Goal: Task Accomplishment & Management: Manage account settings

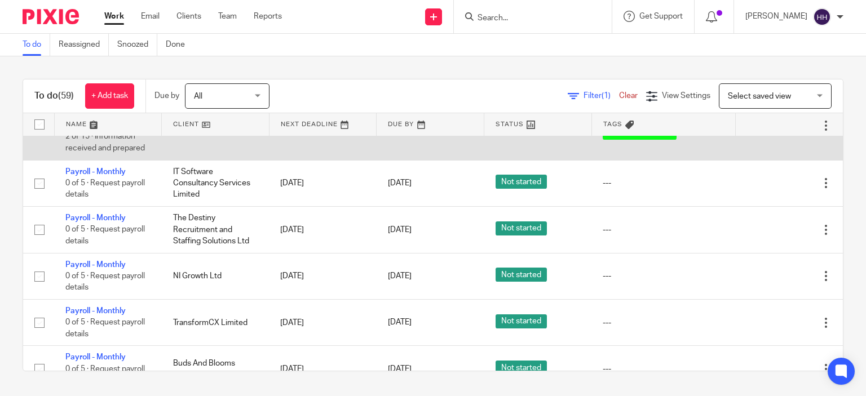
scroll to position [47, 0]
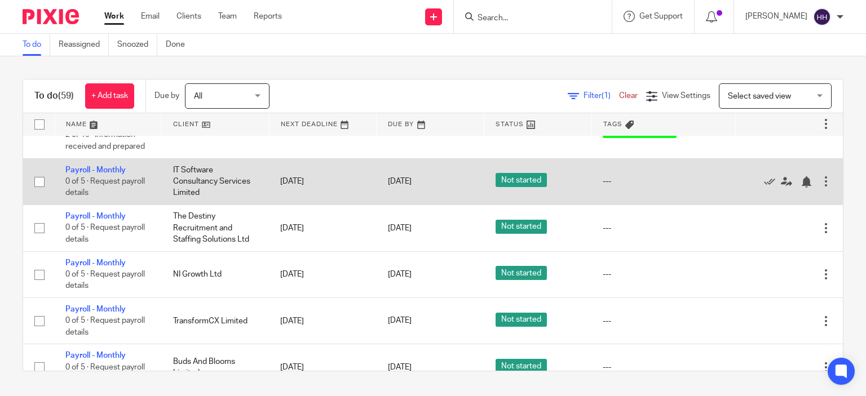
click at [43, 180] on input "checkbox" at bounding box center [39, 181] width 21 height 21
checkbox input "true"
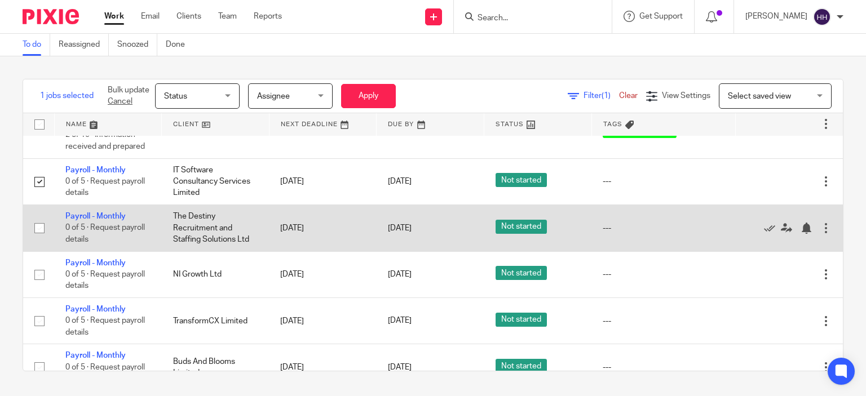
click at [37, 232] on input "checkbox" at bounding box center [39, 228] width 21 height 21
checkbox input "true"
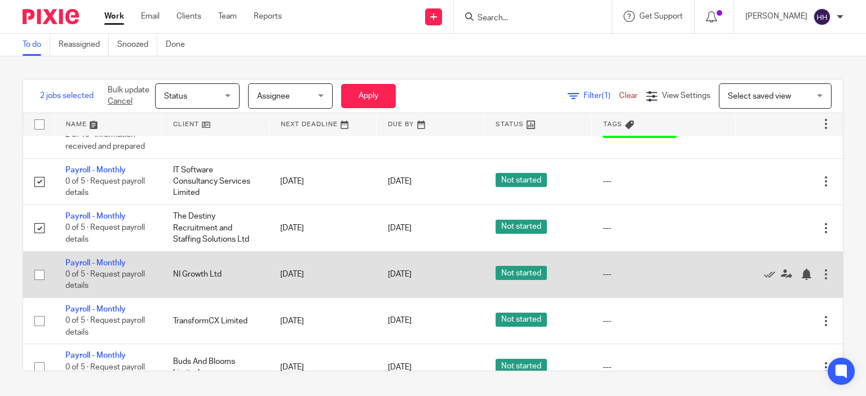
click at [42, 273] on input "checkbox" at bounding box center [39, 274] width 21 height 21
checkbox input "true"
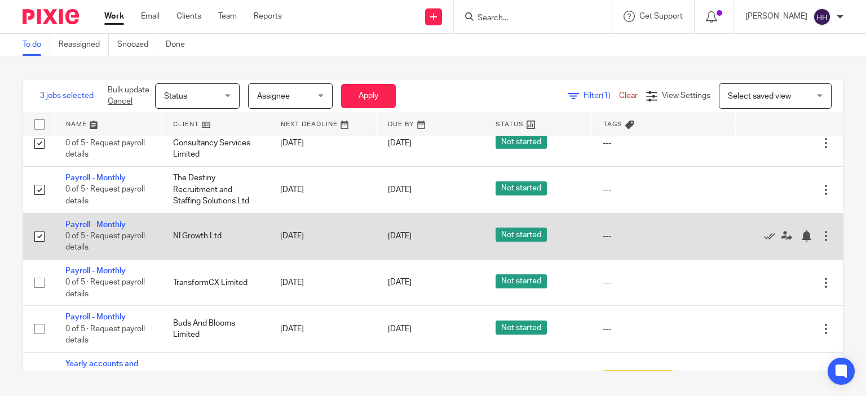
scroll to position [86, 0]
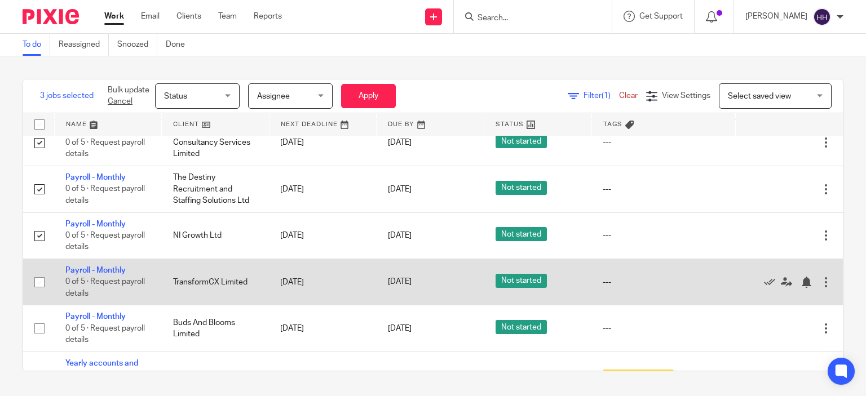
click at [41, 277] on input "checkbox" at bounding box center [39, 282] width 21 height 21
checkbox input "true"
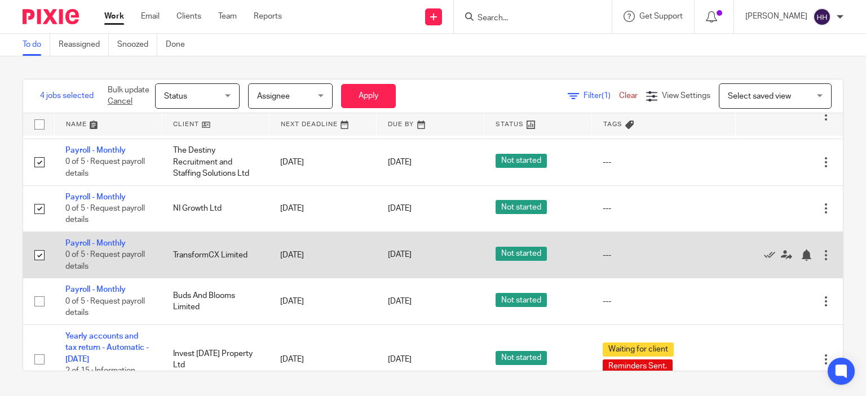
scroll to position [114, 0]
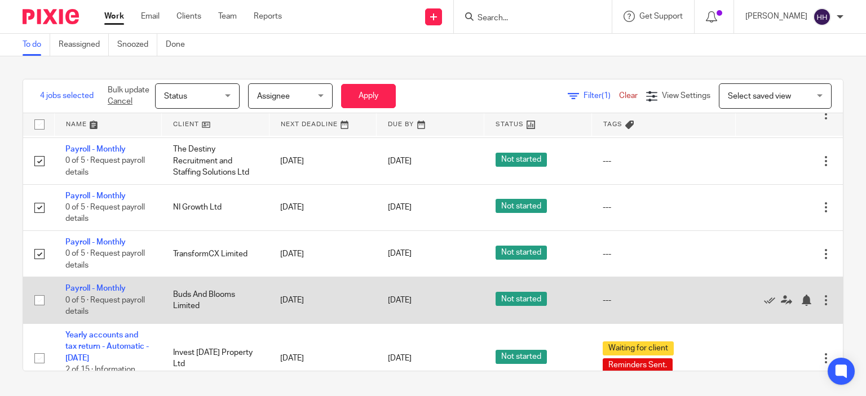
click at [38, 301] on input "checkbox" at bounding box center [39, 300] width 21 height 21
checkbox input "true"
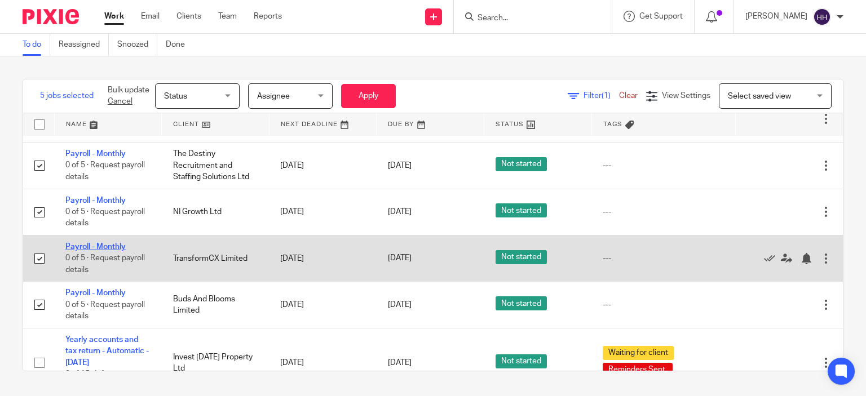
scroll to position [0, 0]
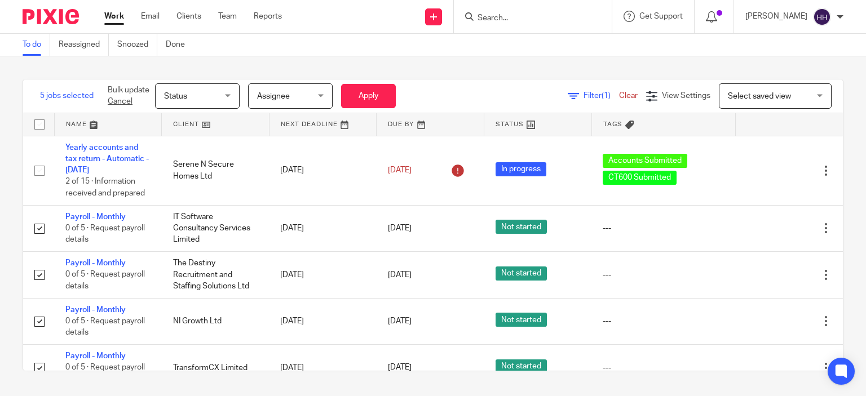
click at [319, 91] on div "Assignee Assignee" at bounding box center [290, 95] width 85 height 25
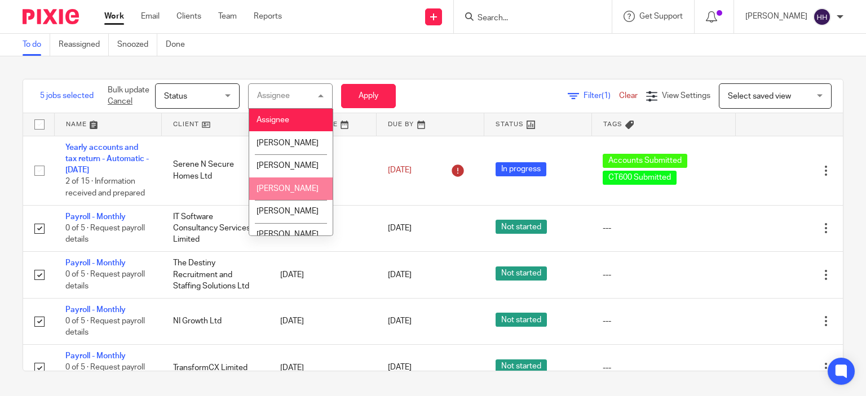
scroll to position [35, 0]
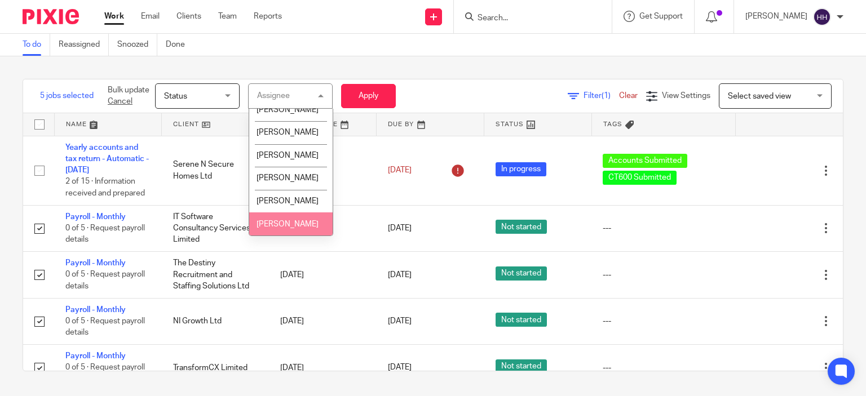
click at [301, 223] on span "Shahida Azam" at bounding box center [288, 224] width 62 height 8
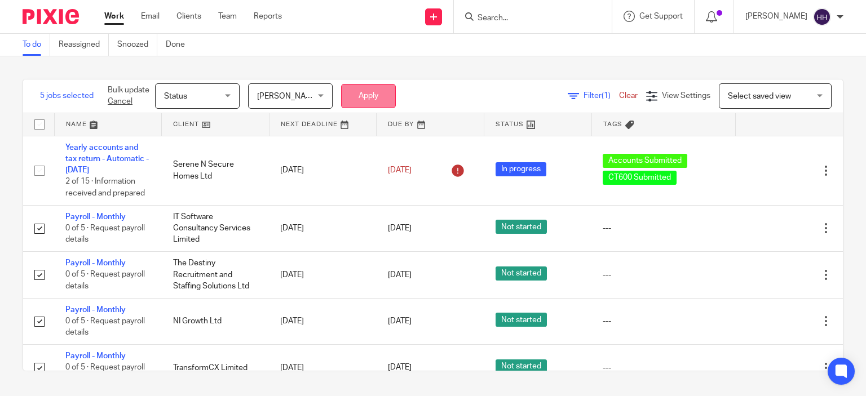
click at [355, 100] on button "Apply" at bounding box center [368, 96] width 55 height 24
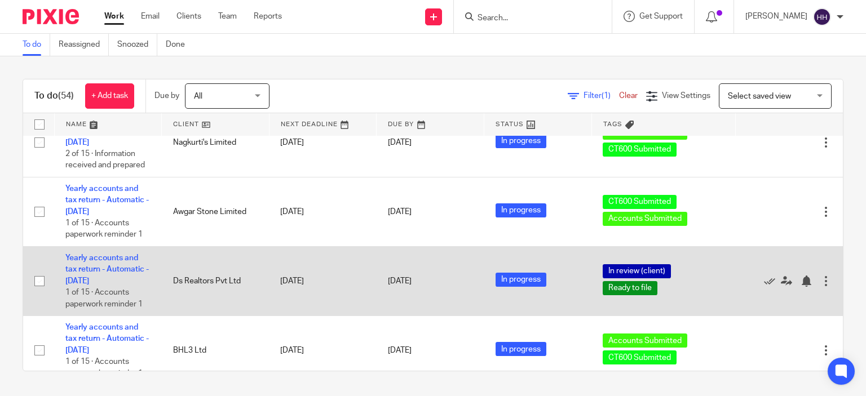
scroll to position [306, 0]
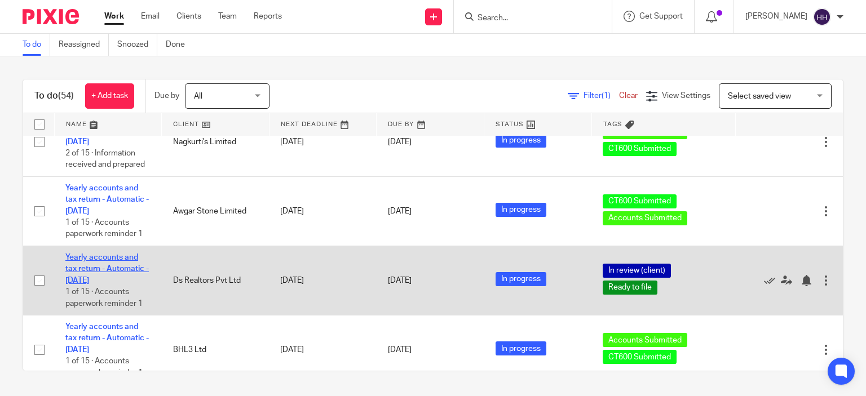
click at [121, 274] on link "Yearly accounts and tax return - Automatic - [DATE]" at bounding box center [106, 269] width 83 height 31
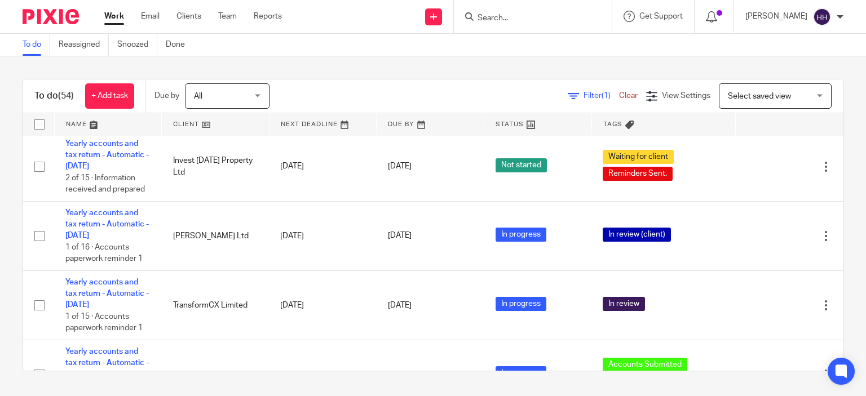
scroll to position [0, 0]
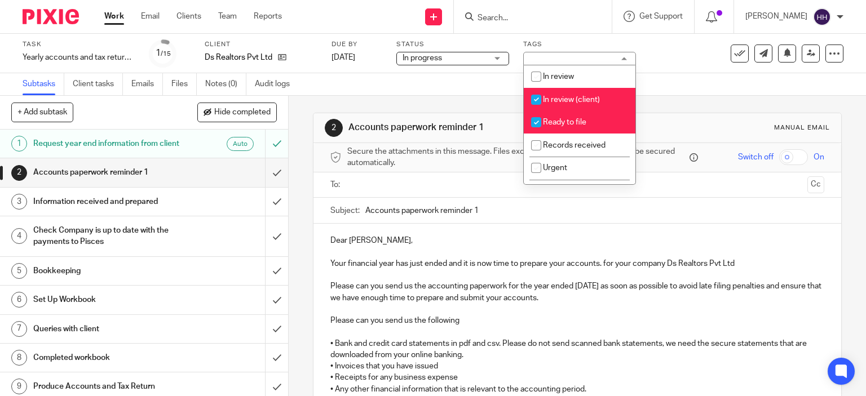
click at [548, 102] on span "In review (client)" at bounding box center [571, 100] width 57 height 8
checkbox input "false"
click at [546, 121] on input "checkbox" at bounding box center [535, 122] width 21 height 21
checkbox input "false"
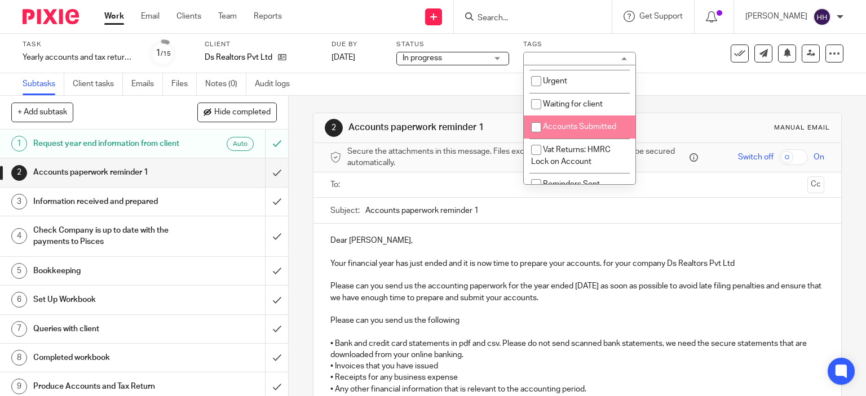
scroll to position [88, 0]
click at [546, 121] on li "Accounts Submitted" at bounding box center [580, 125] width 112 height 23
checkbox input "true"
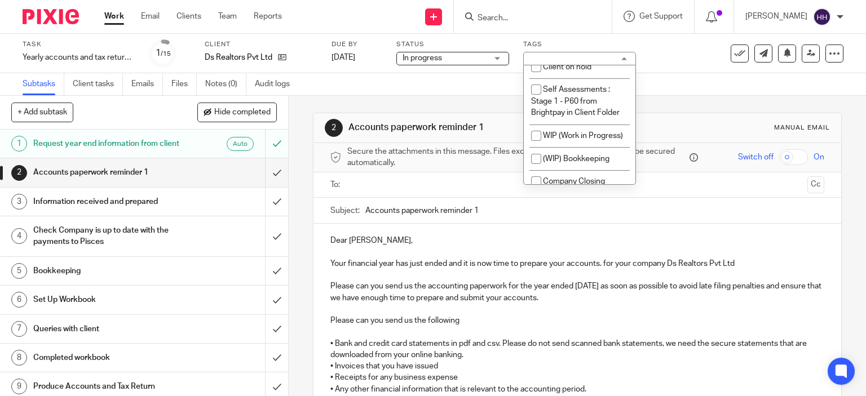
scroll to position [992, 0]
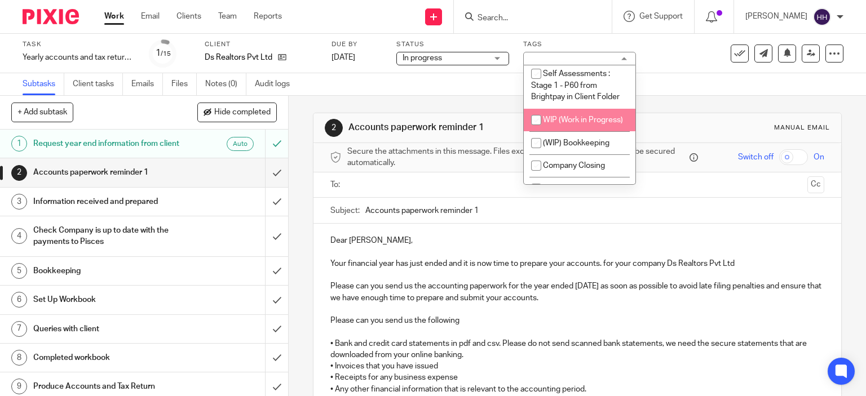
drag, startPoint x: 546, startPoint y: 121, endPoint x: 668, endPoint y: 74, distance: 130.5
click at [668, 74] on div "Subtasks Client tasks Emails Files Notes (0) Audit logs" at bounding box center [433, 84] width 866 height 23
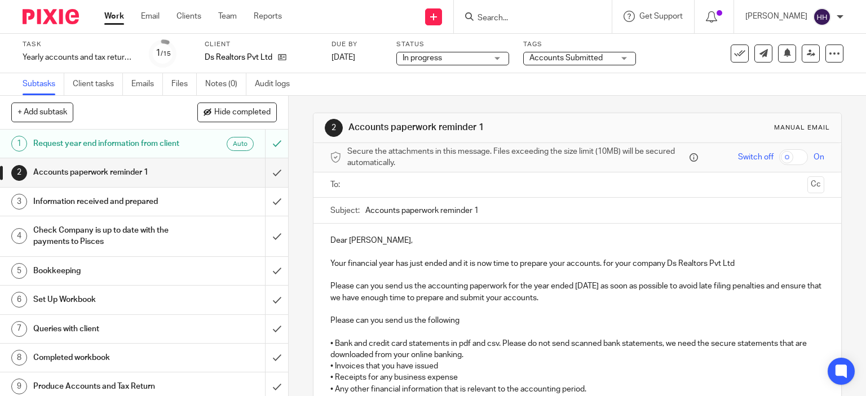
click at [602, 59] on span "Accounts Submitted" at bounding box center [571, 58] width 85 height 12
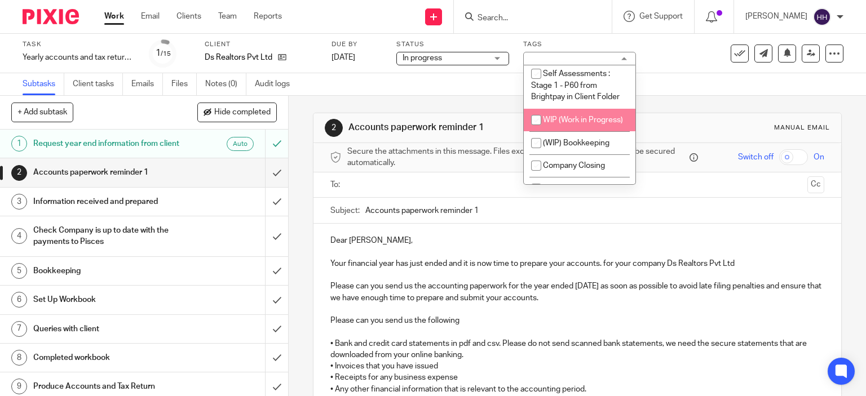
scroll to position [1174, 0]
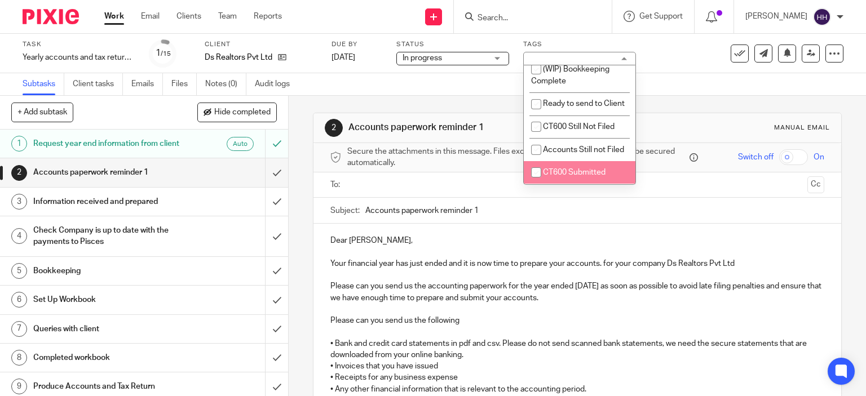
click at [577, 175] on span "CT600 Submitted" at bounding box center [574, 173] width 63 height 8
checkbox input "true"
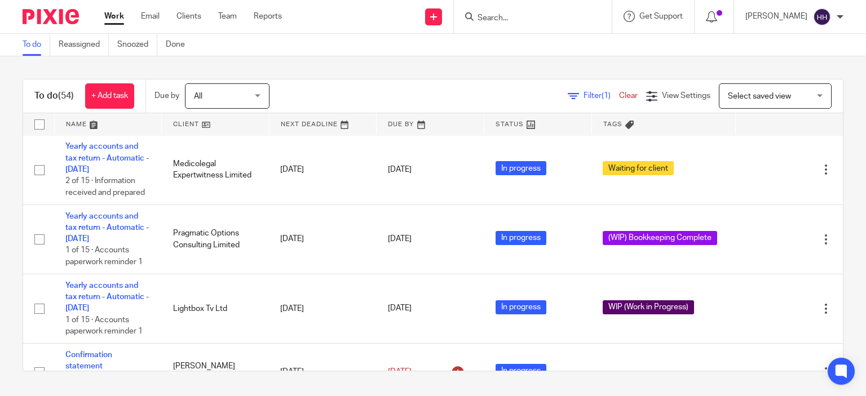
scroll to position [701, 0]
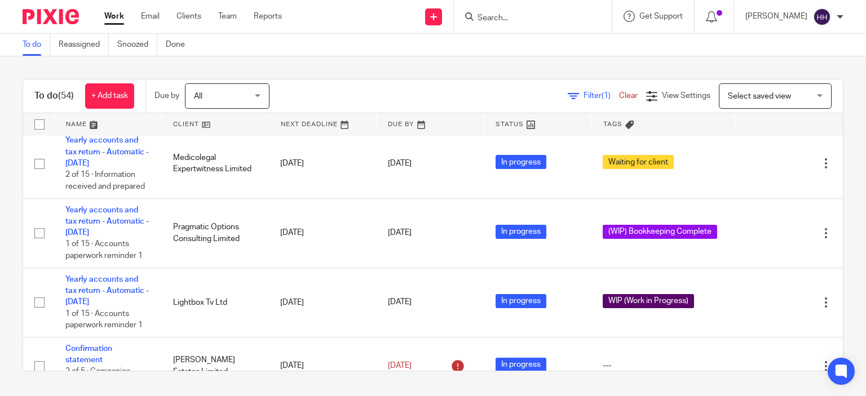
click at [559, 67] on div "To do (54) + Add task Due by All All Today Tomorrow This week Next week This mo…" at bounding box center [433, 225] width 866 height 338
click at [0, 105] on div "To do (54) + Add task Due by All All Today Tomorrow This week Next week This mo…" at bounding box center [433, 225] width 866 height 338
